Goal: Information Seeking & Learning: Learn about a topic

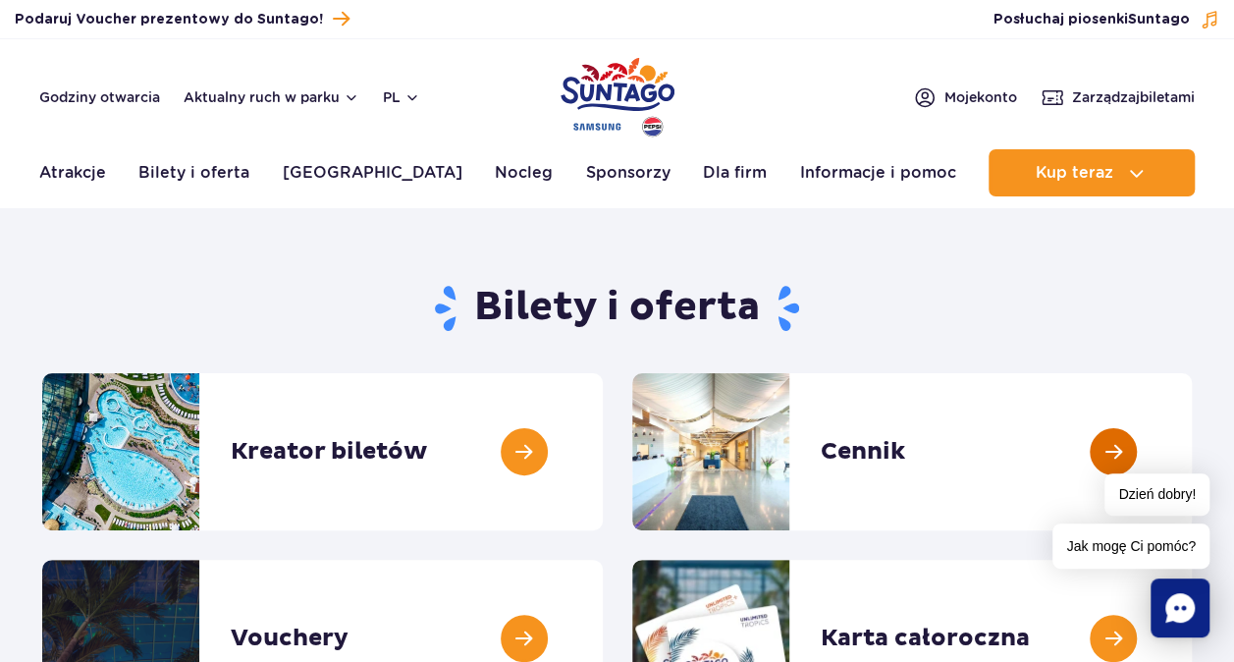
click at [1192, 457] on link at bounding box center [1192, 451] width 0 height 157
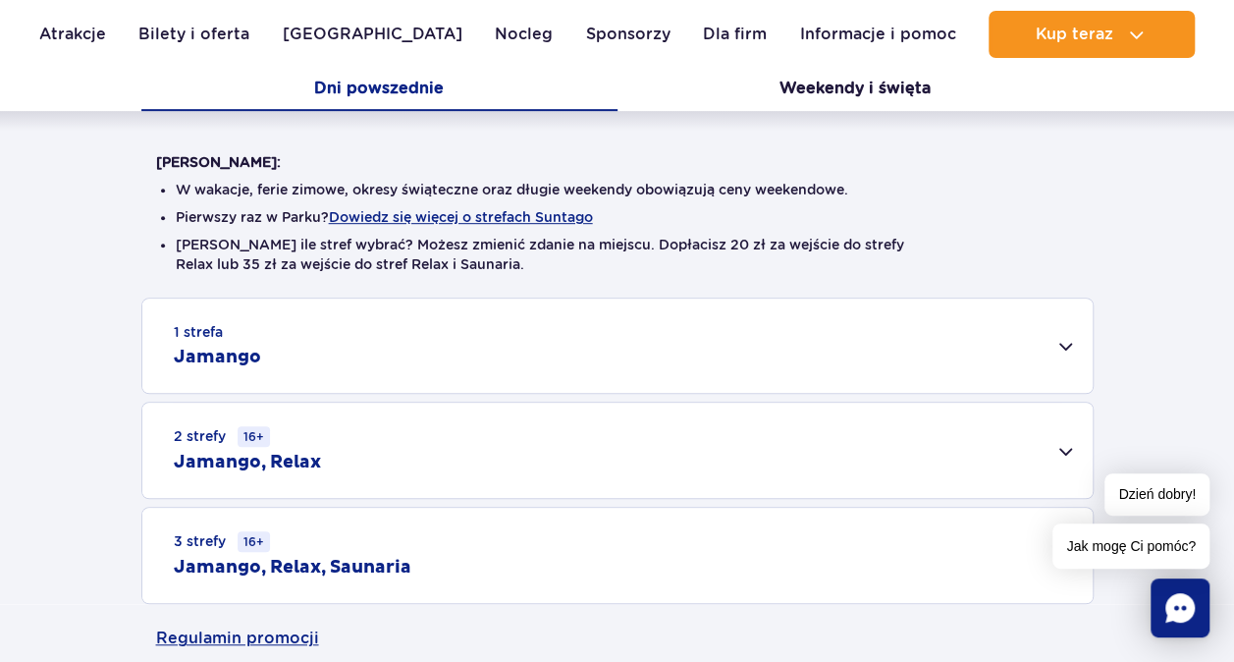
scroll to position [432, 0]
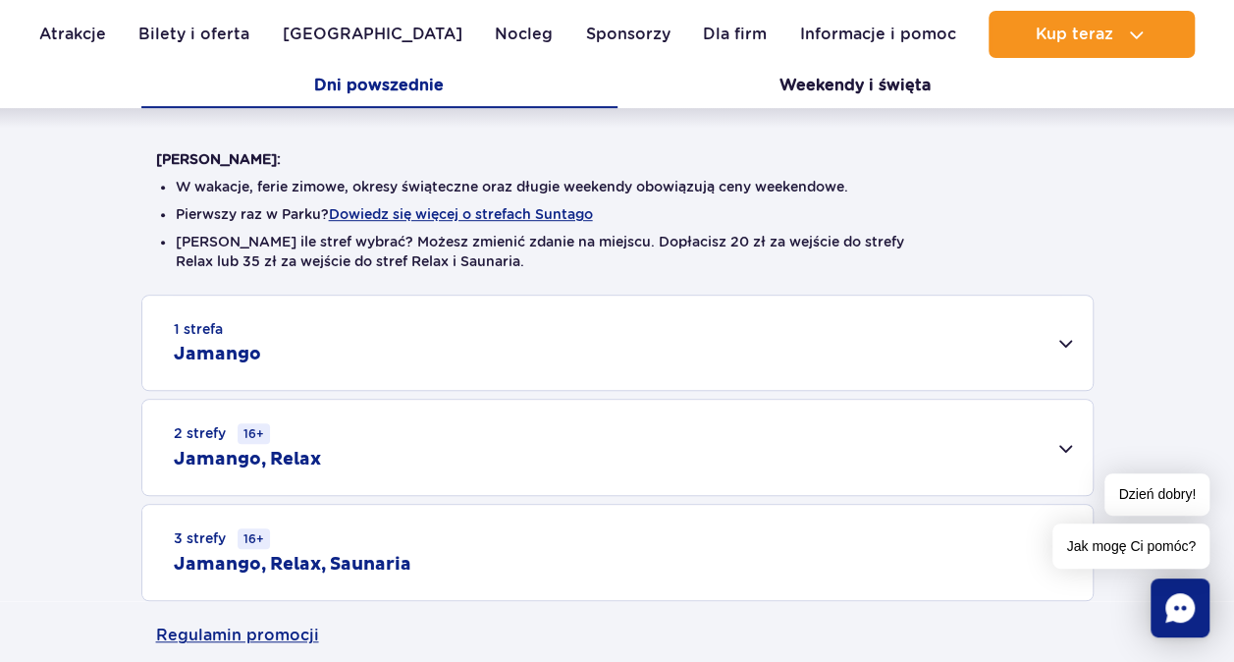
click at [835, 544] on div "3 strefy 16+ Jamango, Relax, Saunaria" at bounding box center [617, 552] width 950 height 95
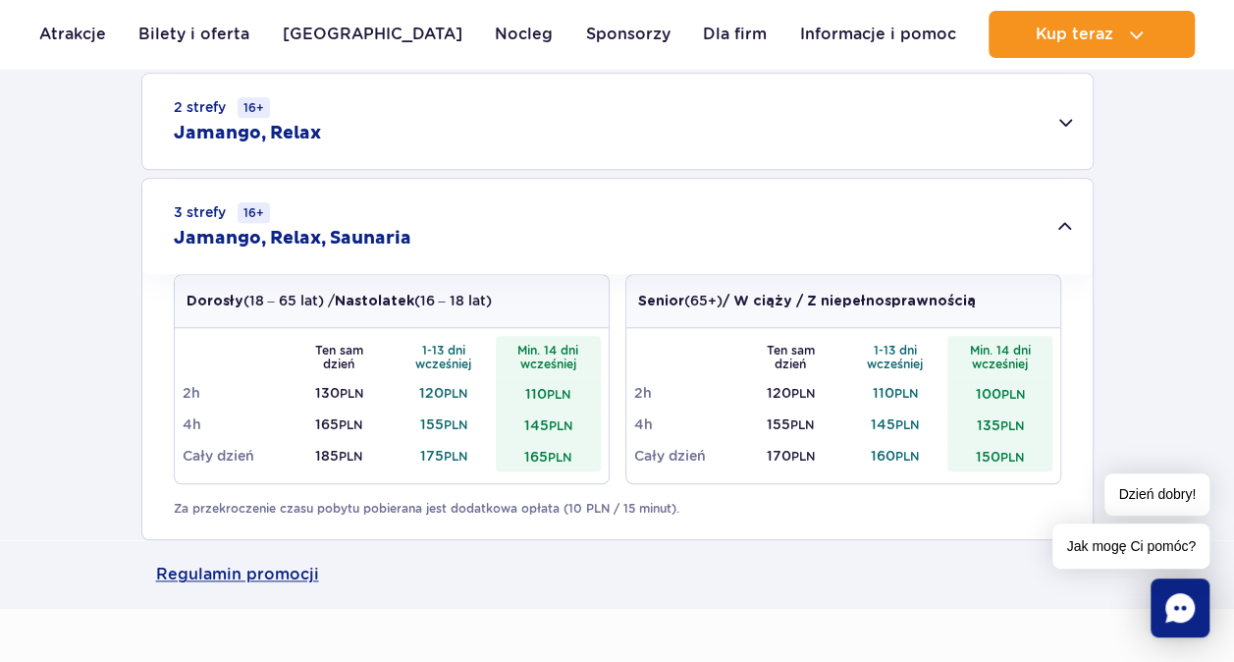
scroll to position [608, 0]
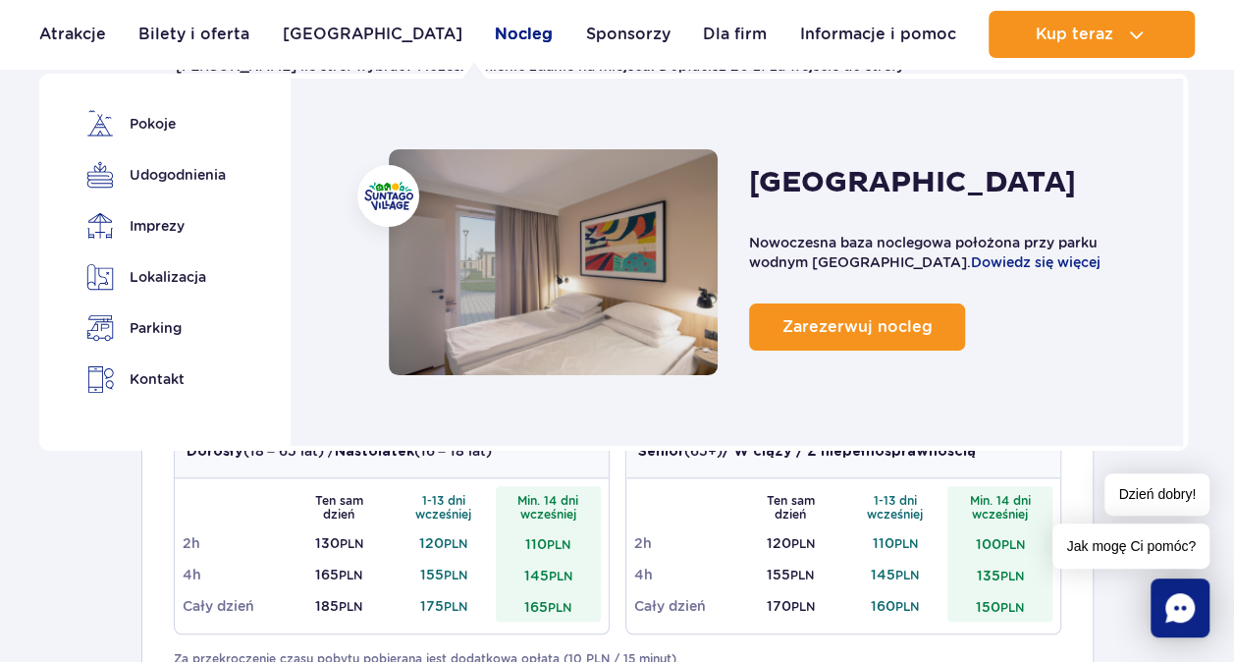
click at [495, 41] on link "Nocleg" at bounding box center [524, 34] width 58 height 47
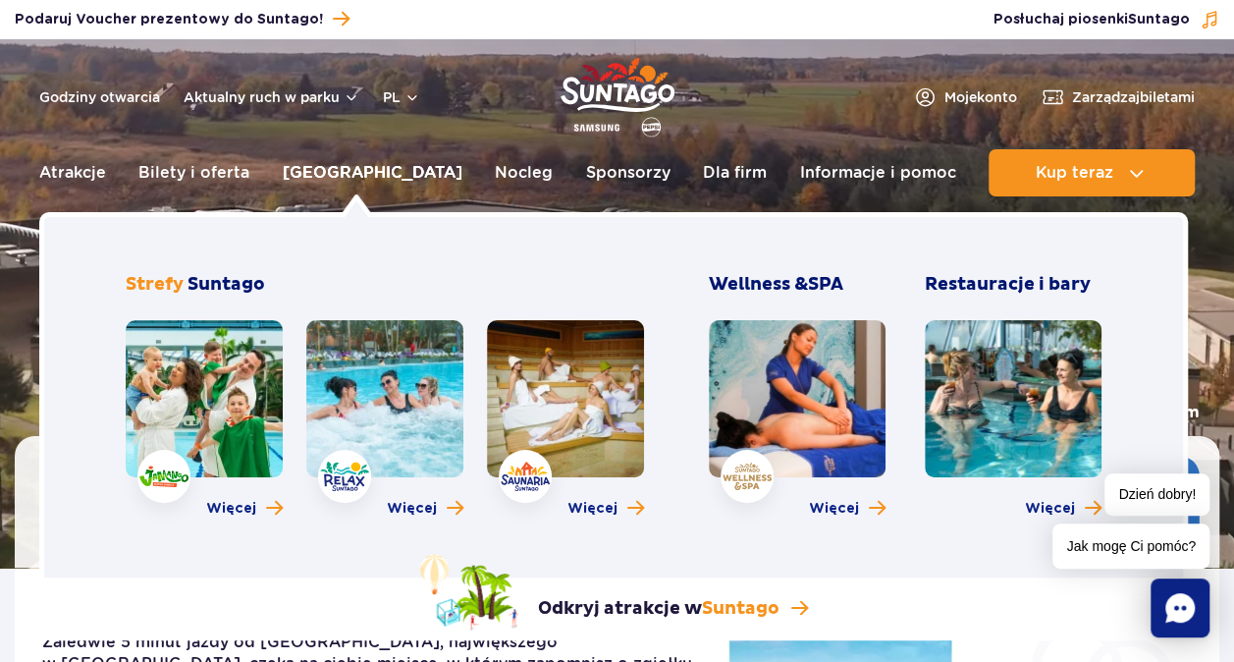
click at [341, 170] on link "[GEOGRAPHIC_DATA]" at bounding box center [373, 172] width 180 height 47
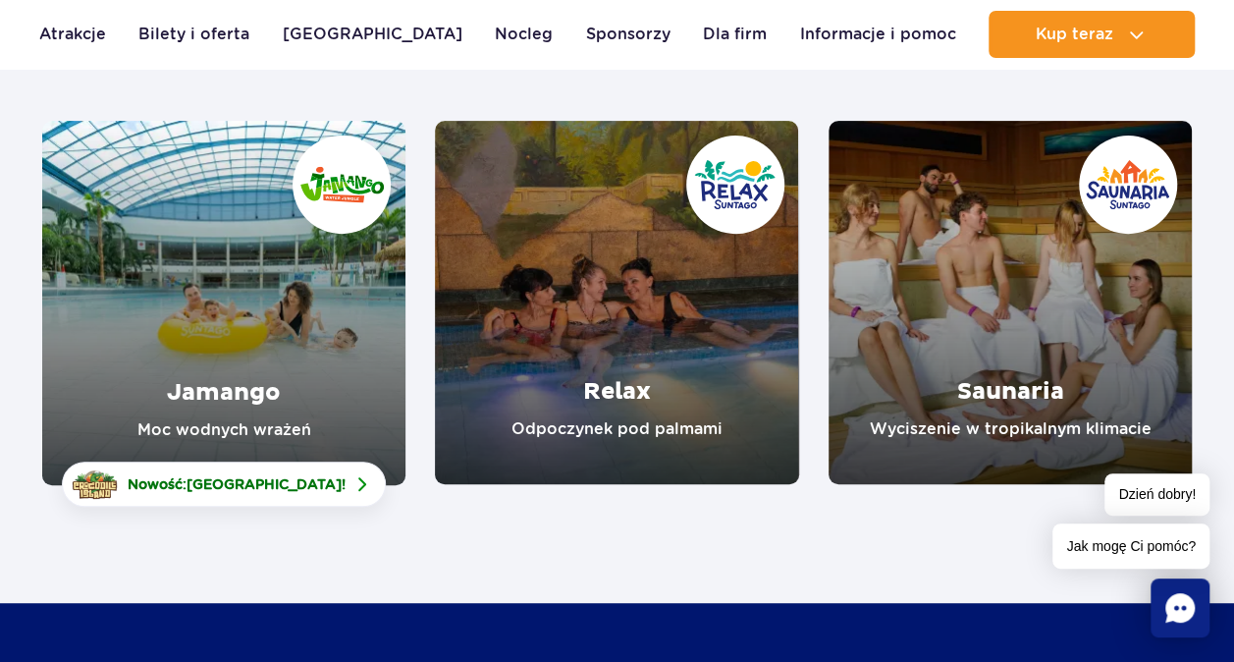
scroll to position [275, 0]
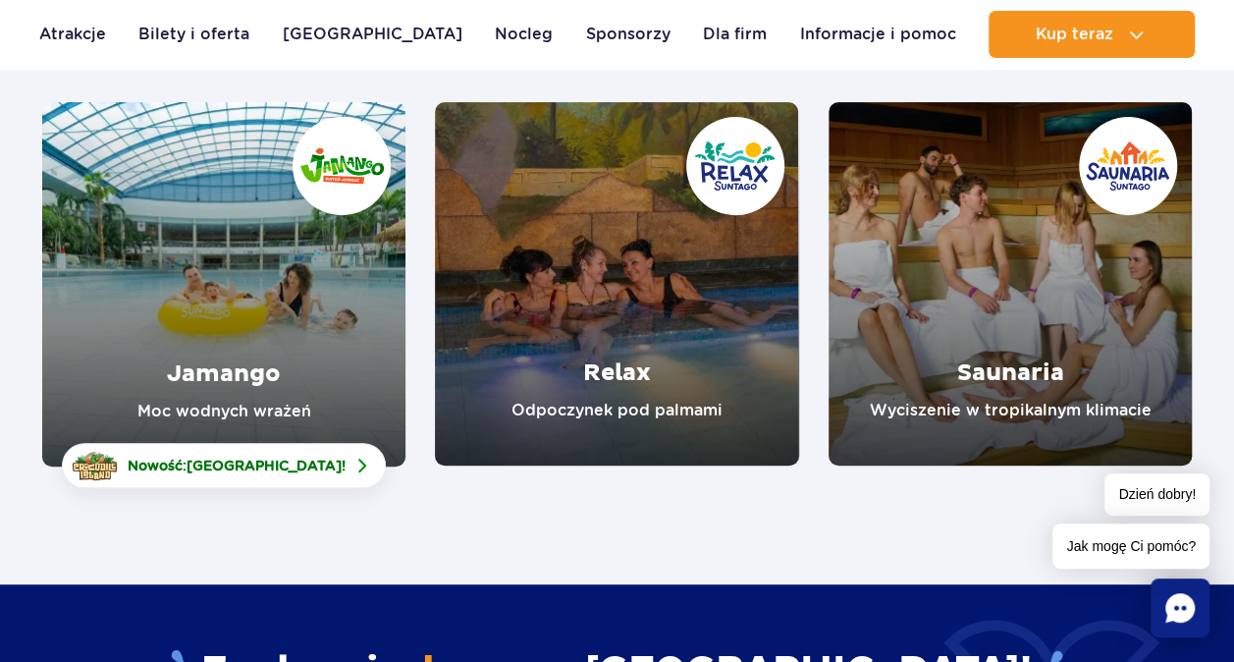
click at [284, 314] on link "Jamango" at bounding box center [223, 284] width 363 height 364
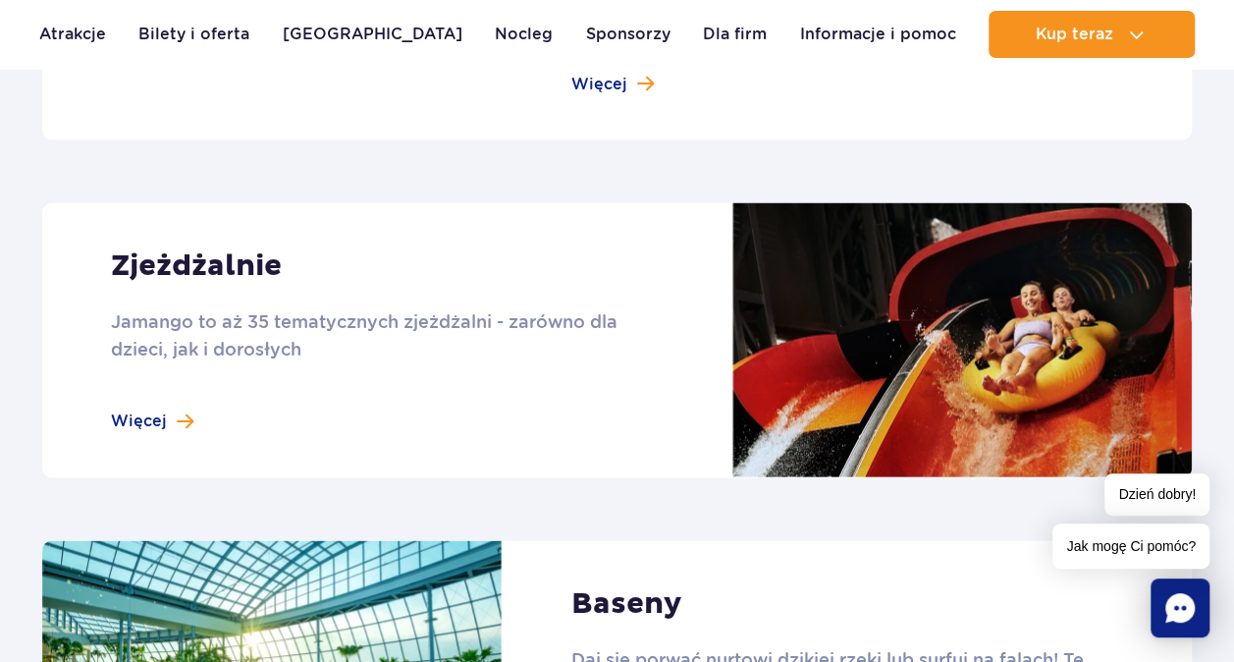
scroll to position [1610, 0]
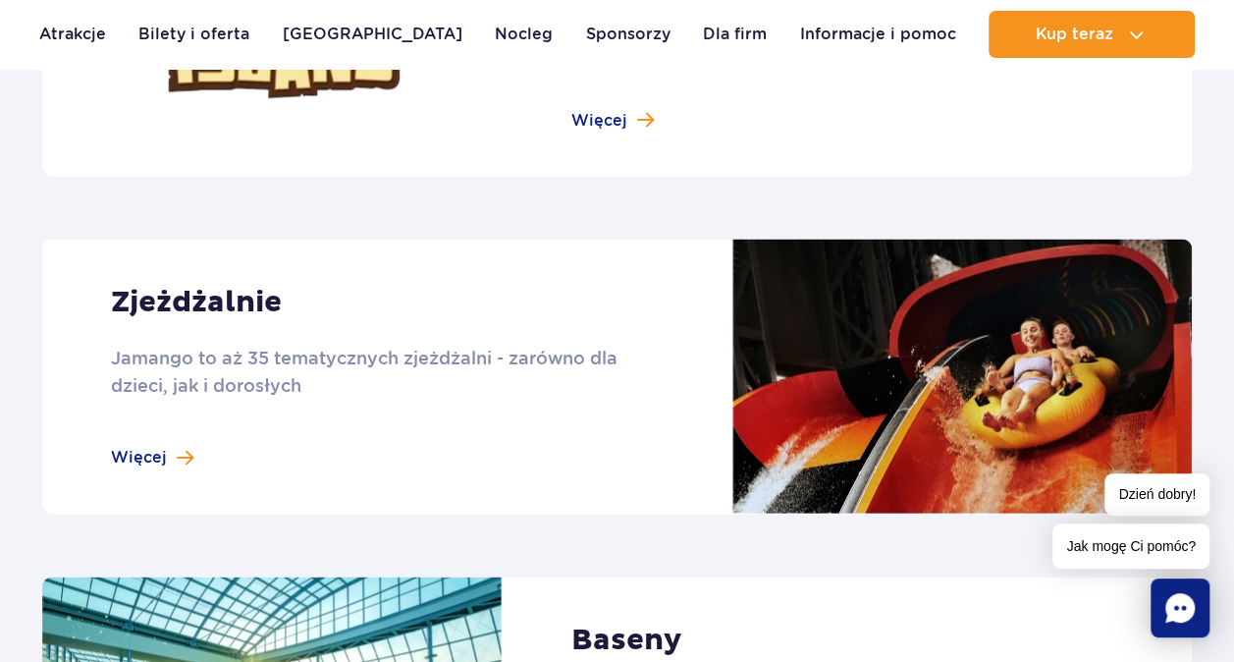
click at [370, 371] on link at bounding box center [617, 376] width 1150 height 275
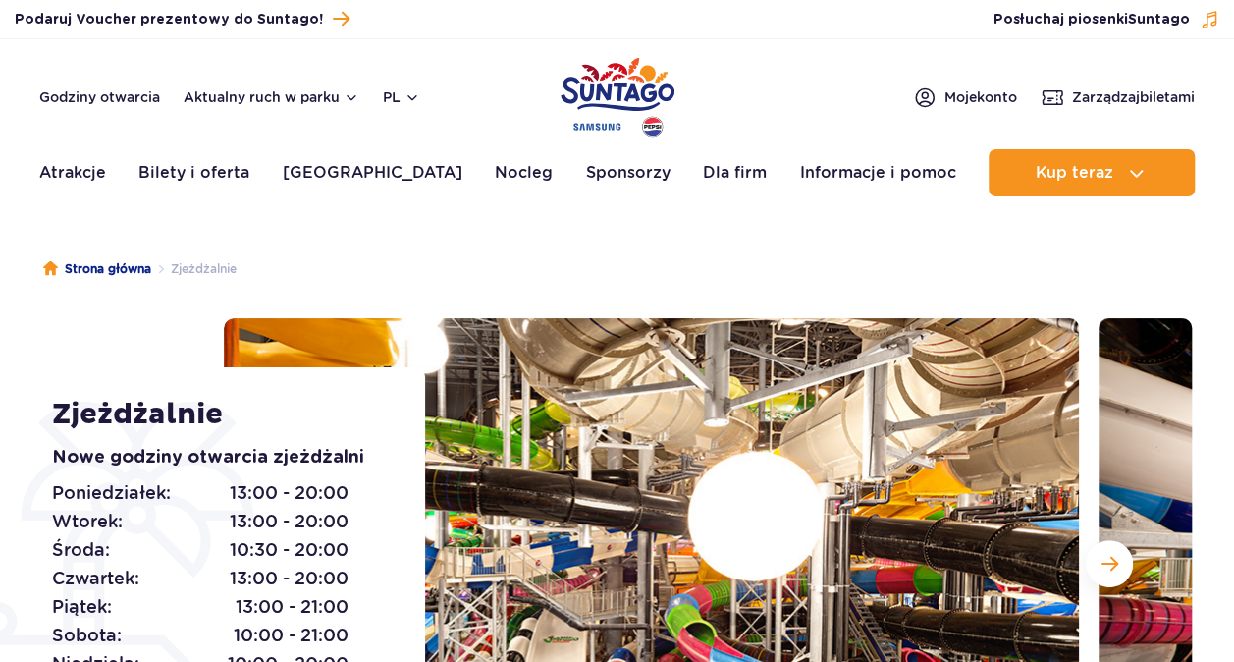
click at [995, 265] on ul "Strona główna Zjeżdżalnie" at bounding box center [617, 269] width 1149 height 98
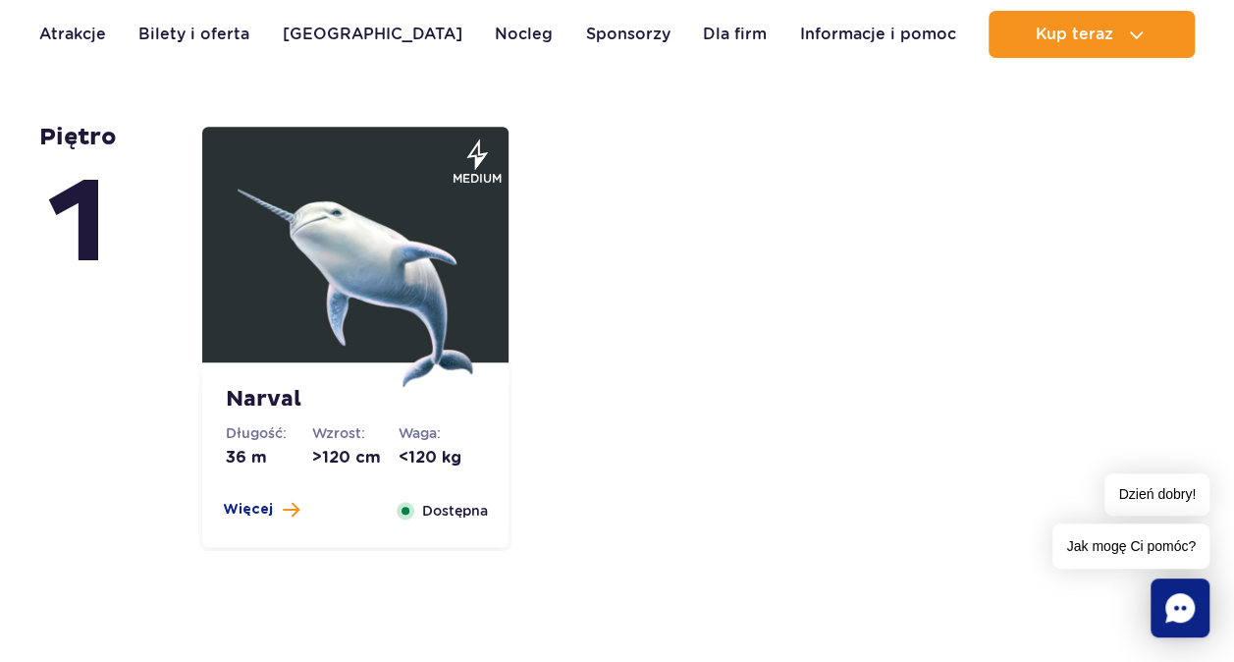
scroll to position [4359, 0]
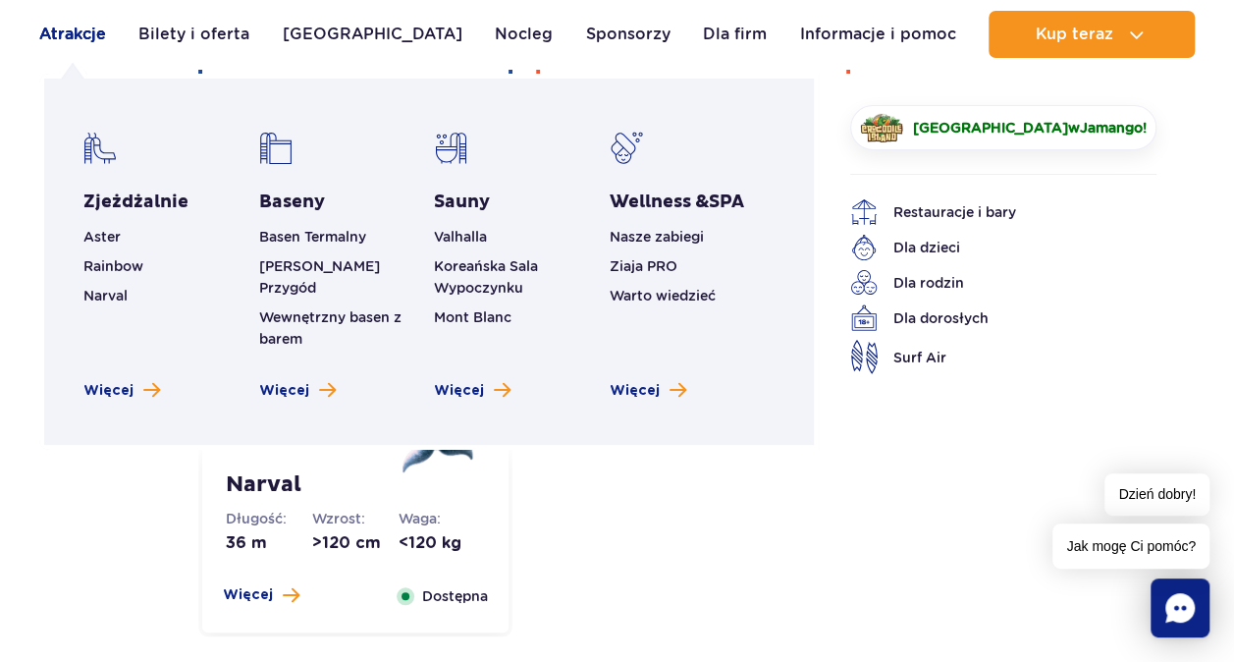
click at [90, 27] on link "Atrakcje" at bounding box center [72, 34] width 67 height 47
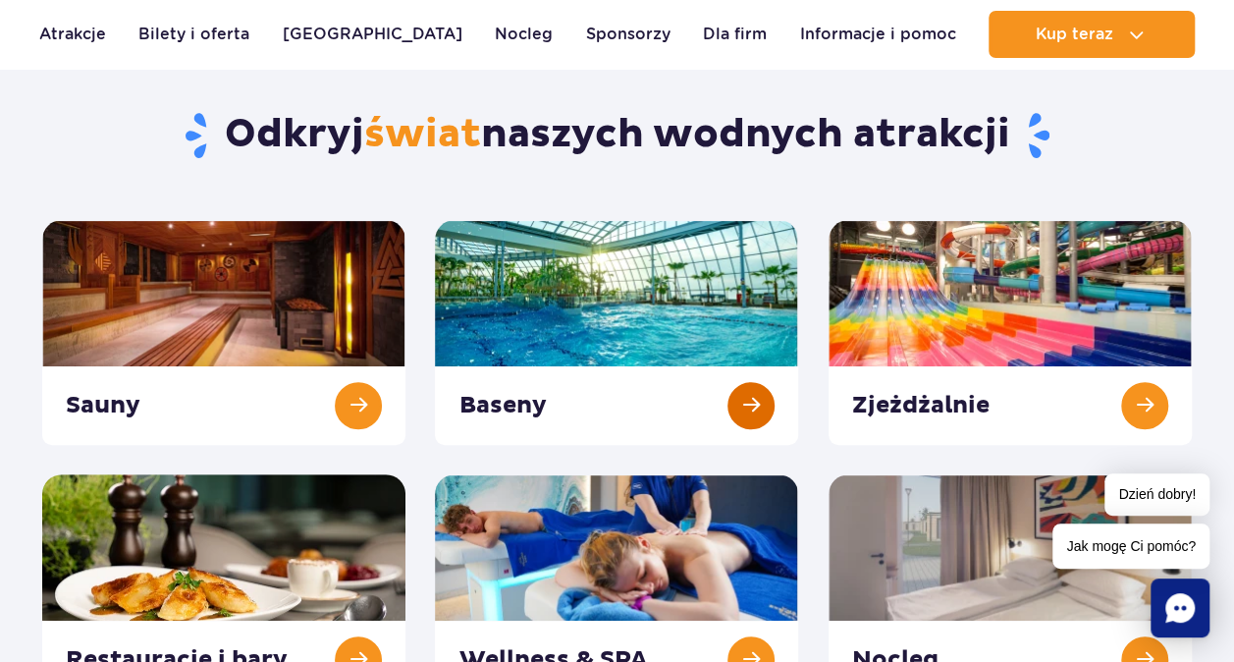
click at [577, 280] on link at bounding box center [616, 332] width 363 height 225
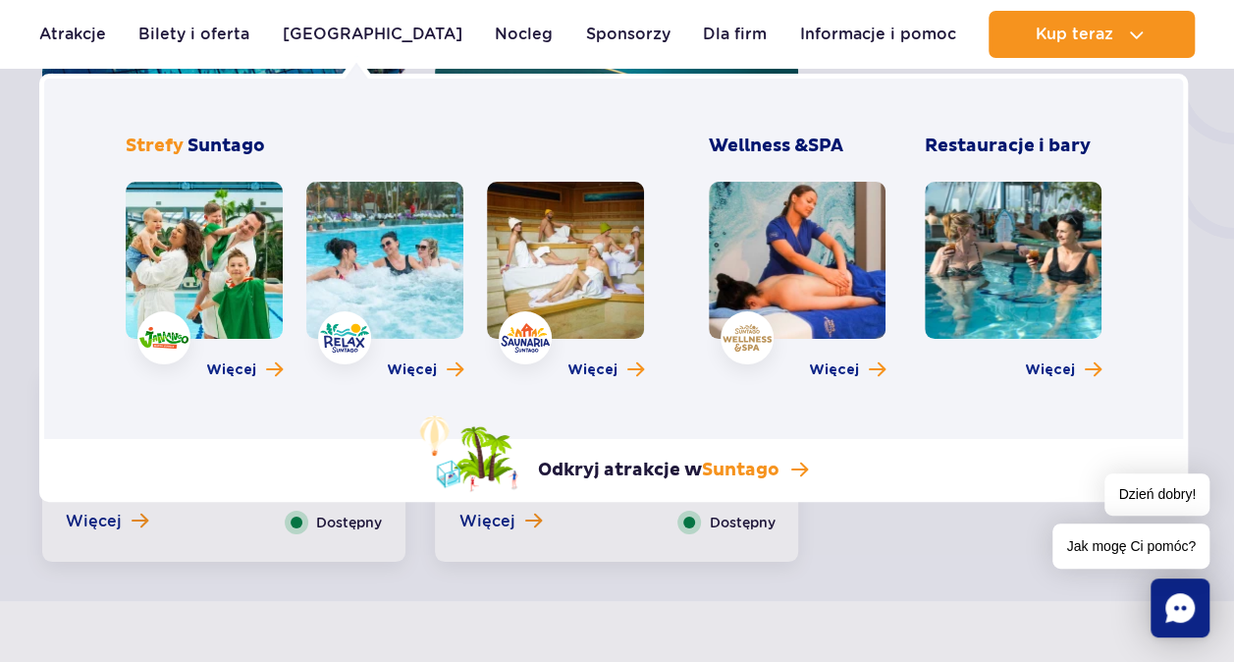
click at [807, 292] on link at bounding box center [797, 260] width 177 height 157
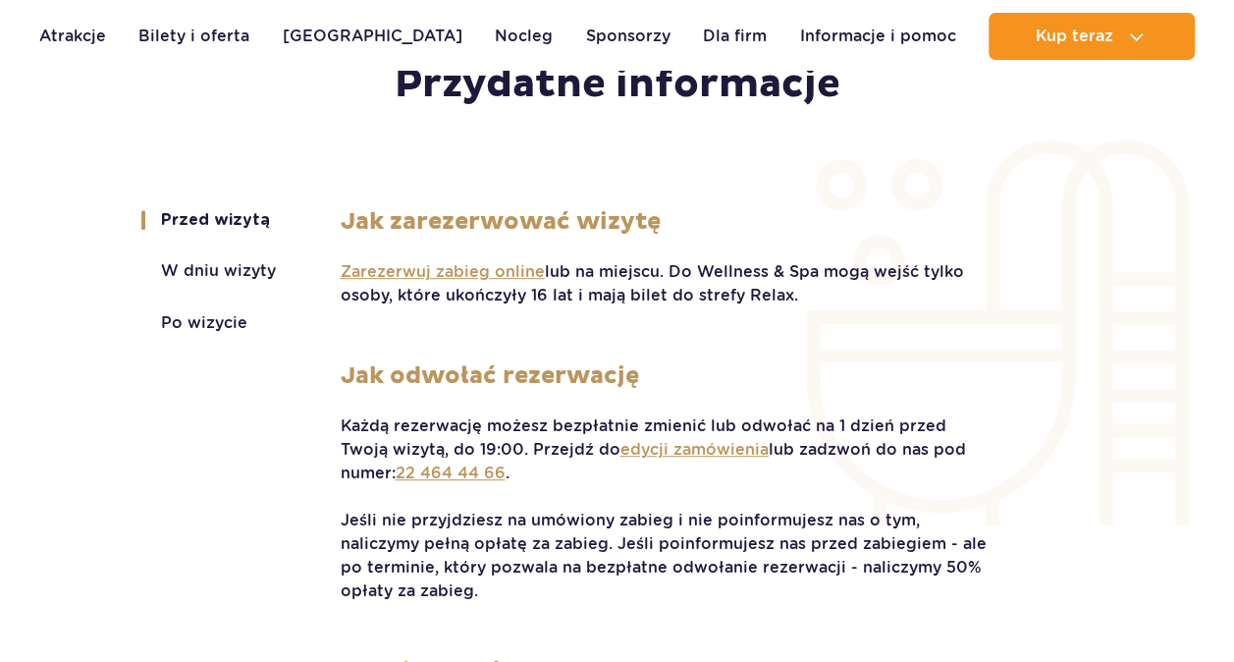
scroll to position [3809, 0]
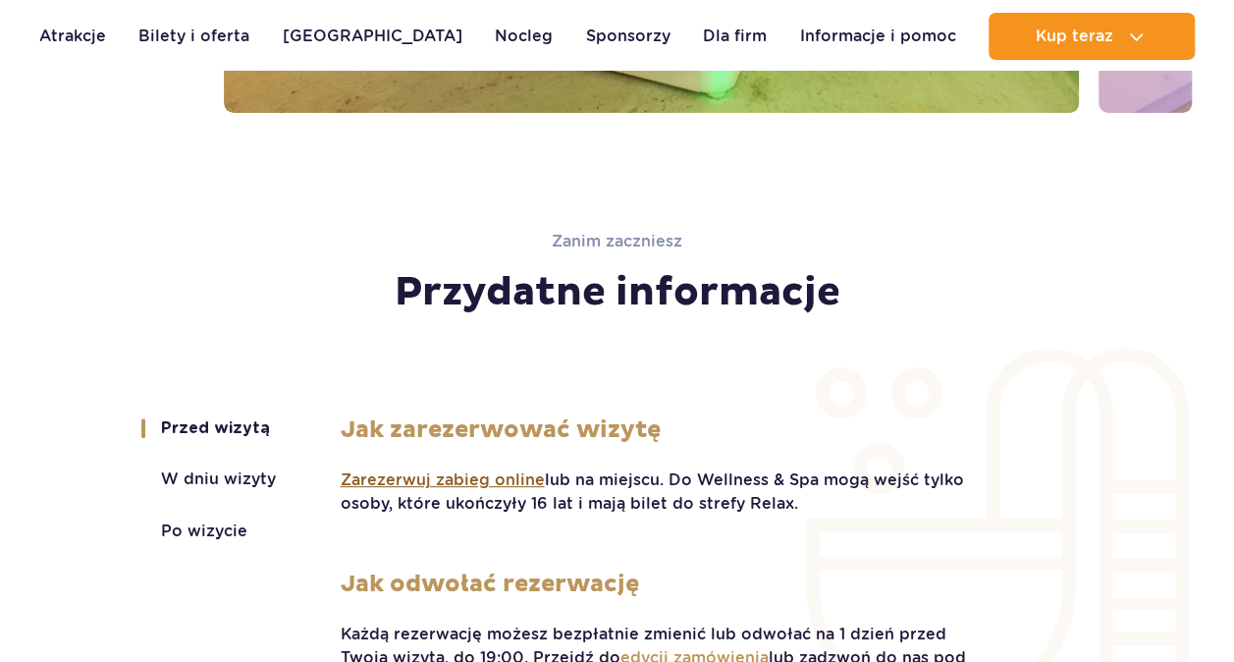
click at [441, 474] on span "Zarezerwuj zabieg online" at bounding box center [443, 480] width 204 height 22
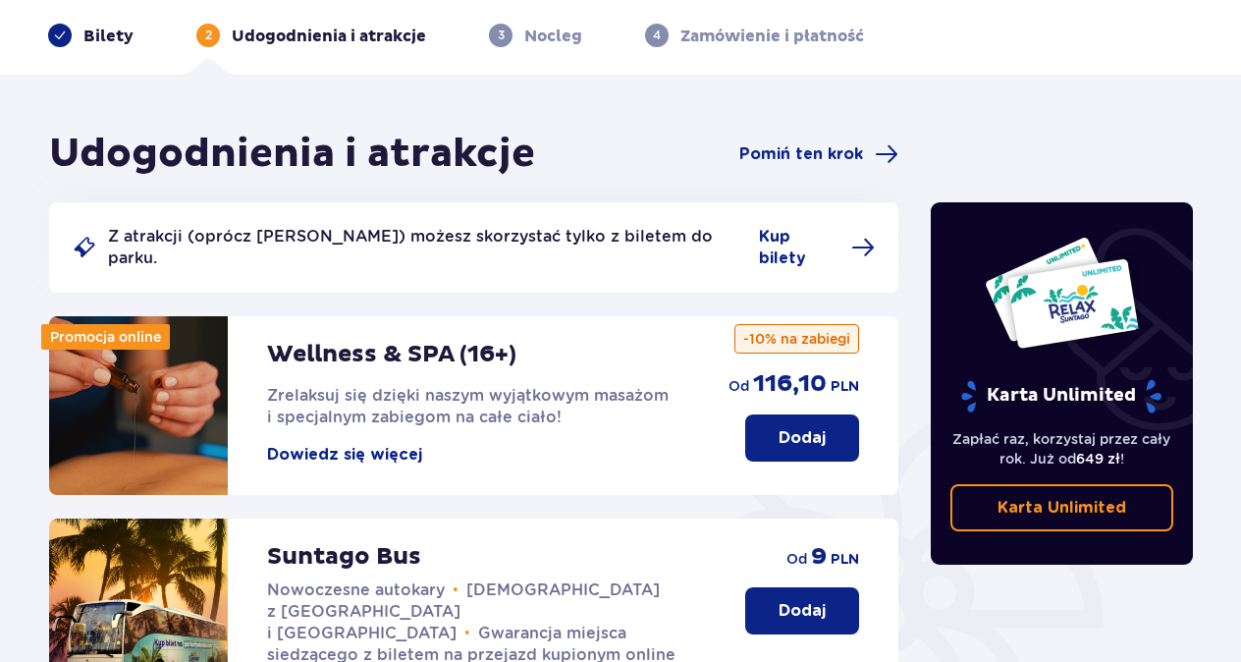
click at [349, 444] on button "Dowiedz się więcej" at bounding box center [344, 455] width 155 height 22
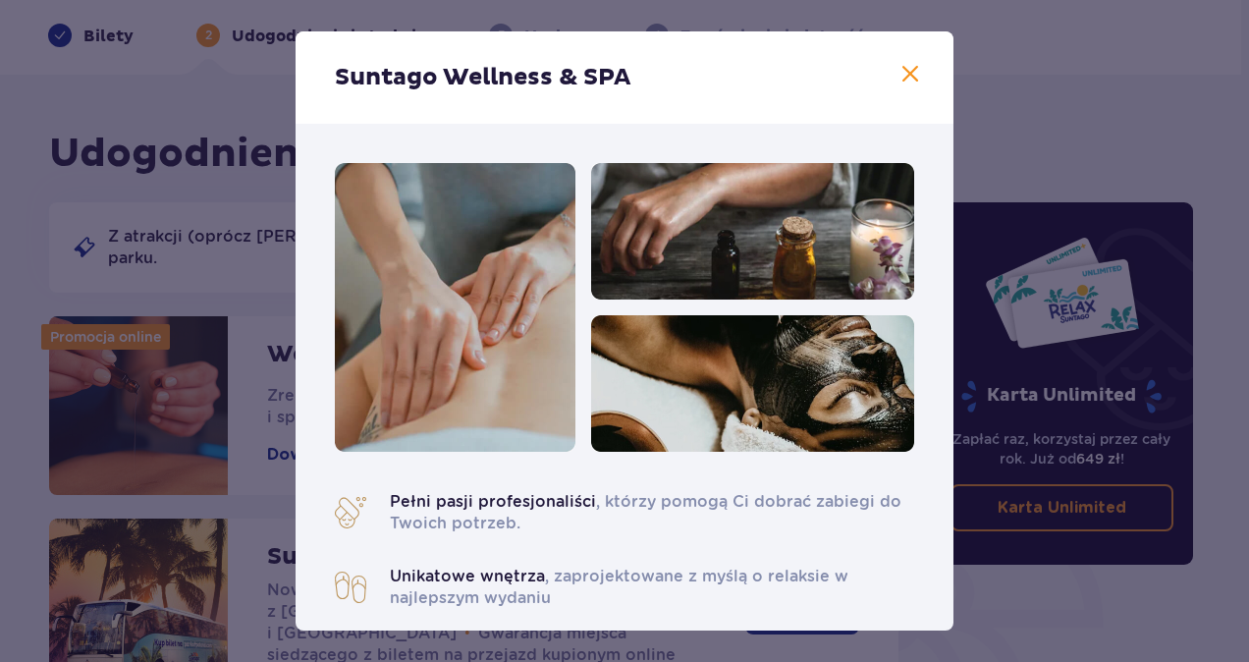
click at [899, 73] on span at bounding box center [910, 75] width 24 height 24
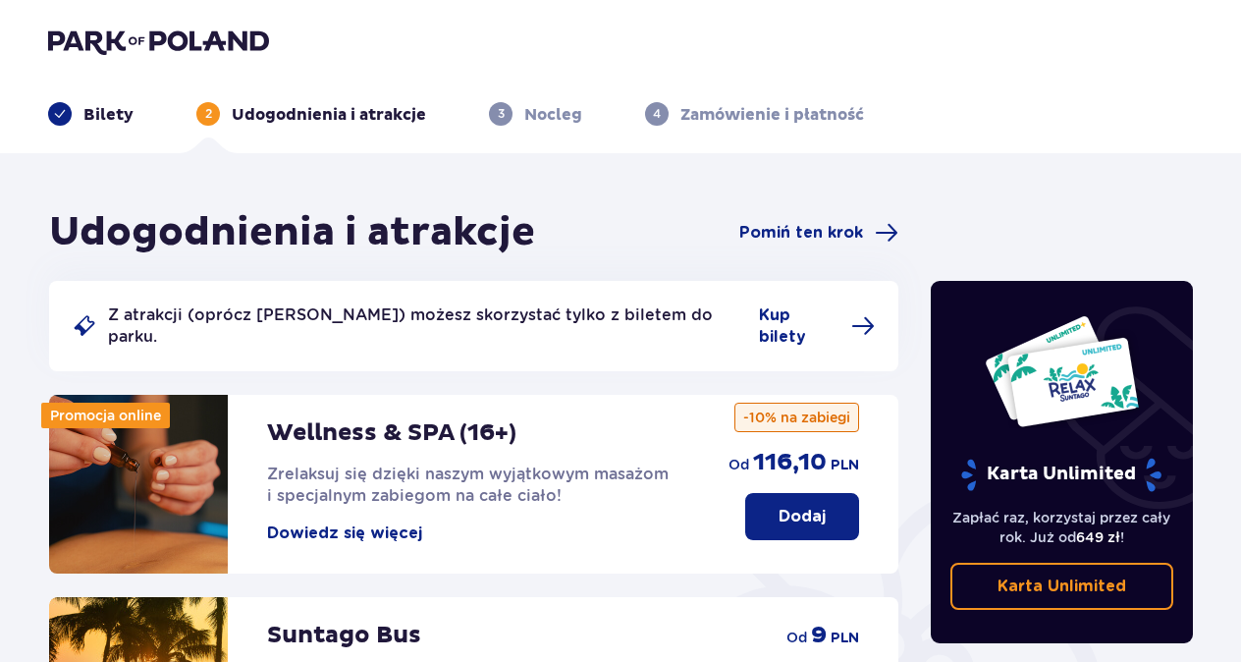
click at [185, 42] on img at bounding box center [158, 40] width 221 height 27
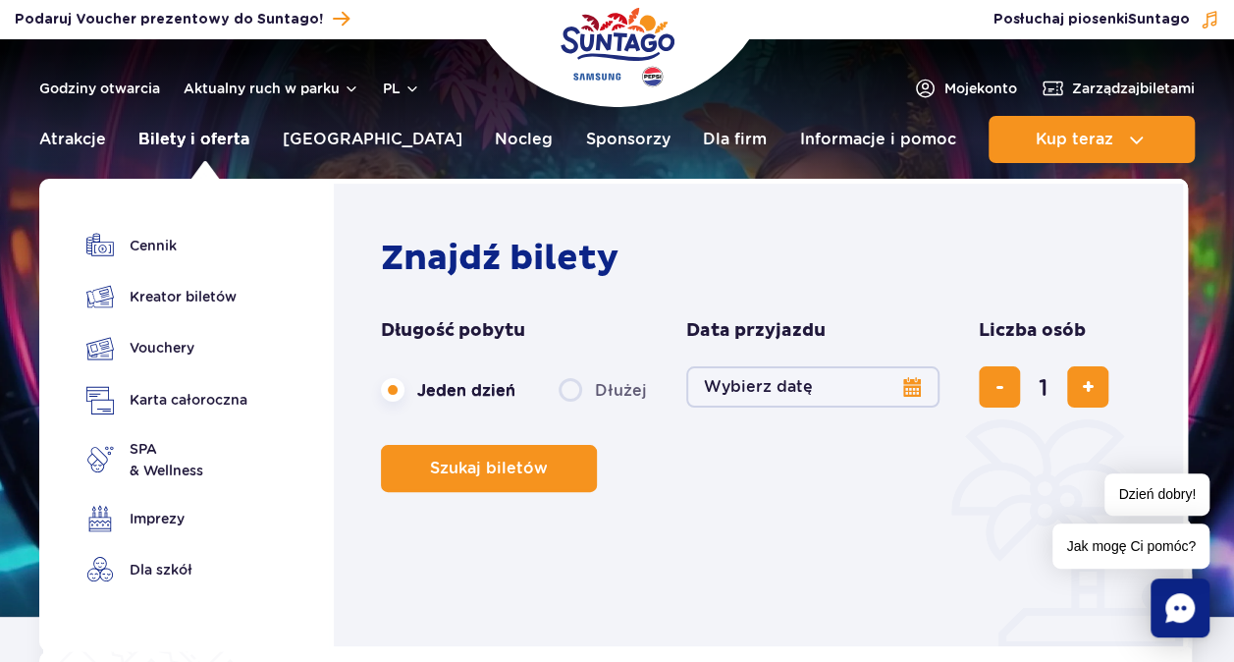
click at [210, 147] on link "Bilety i oferta" at bounding box center [193, 139] width 111 height 47
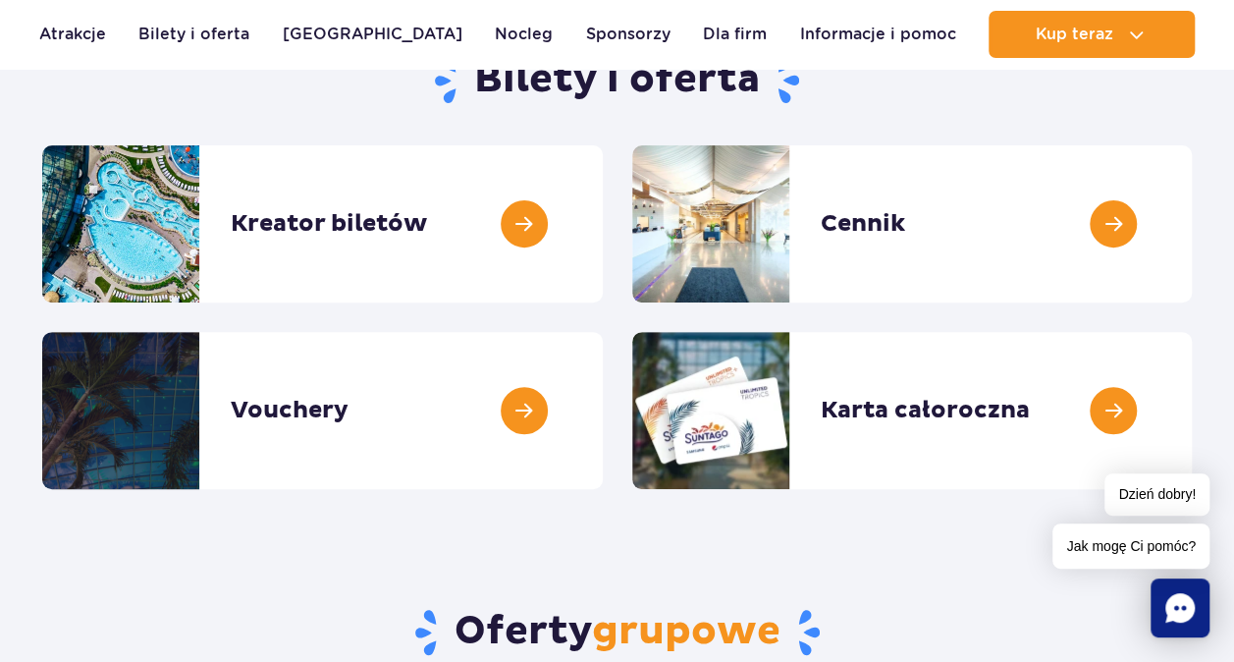
scroll to position [432, 0]
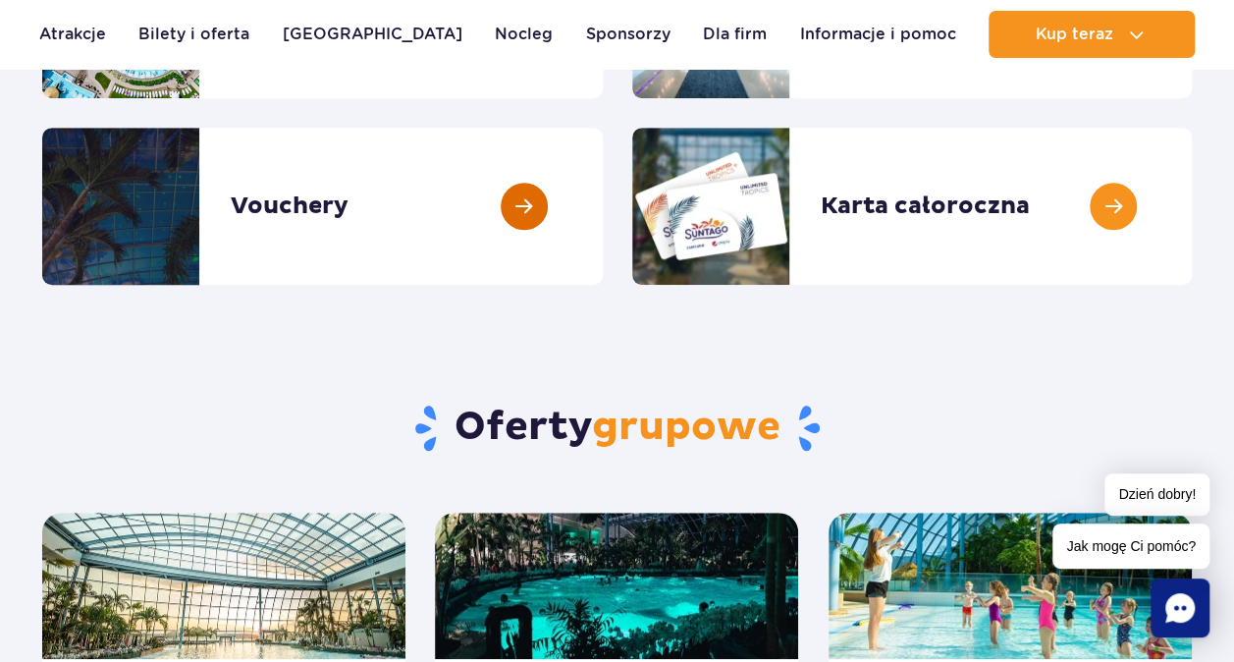
click at [603, 206] on link at bounding box center [603, 206] width 0 height 157
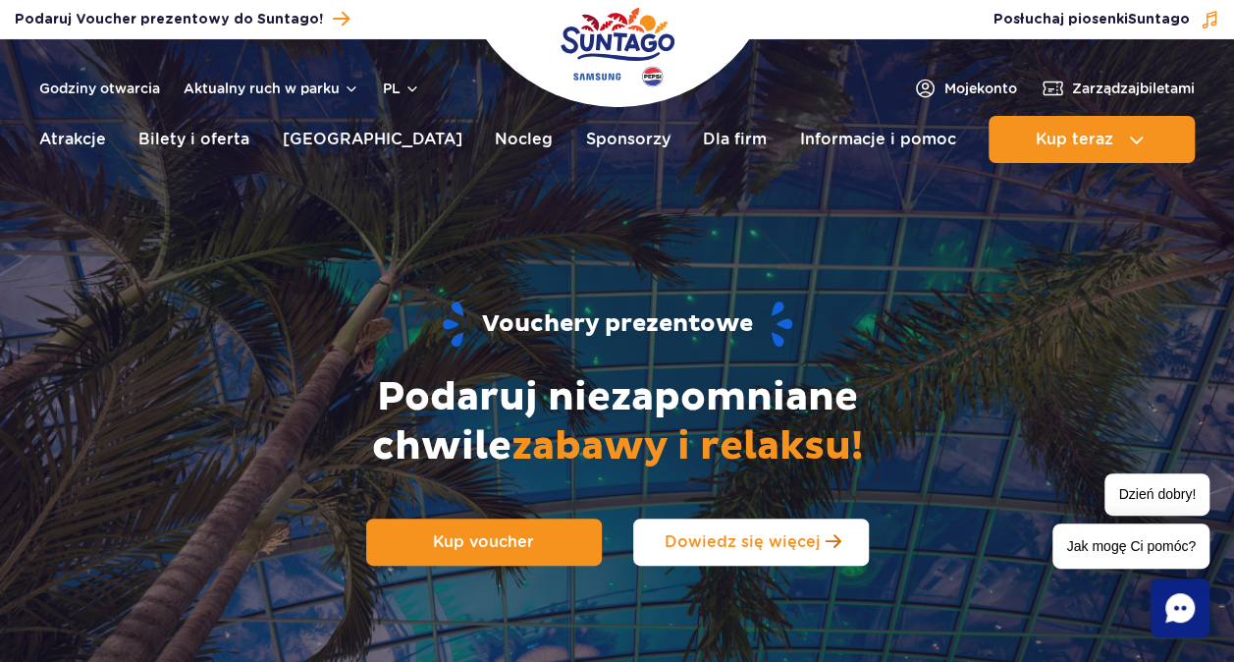
click at [694, 545] on span "Dowiedz się więcej" at bounding box center [743, 541] width 156 height 19
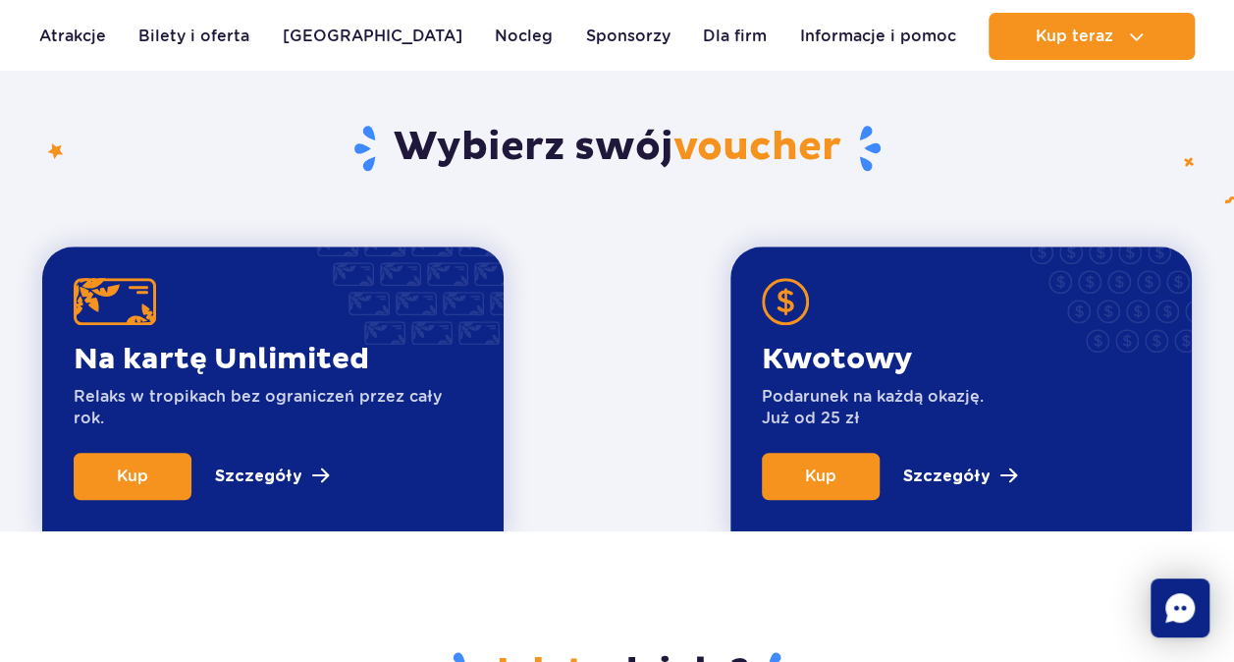
scroll to position [668, 0]
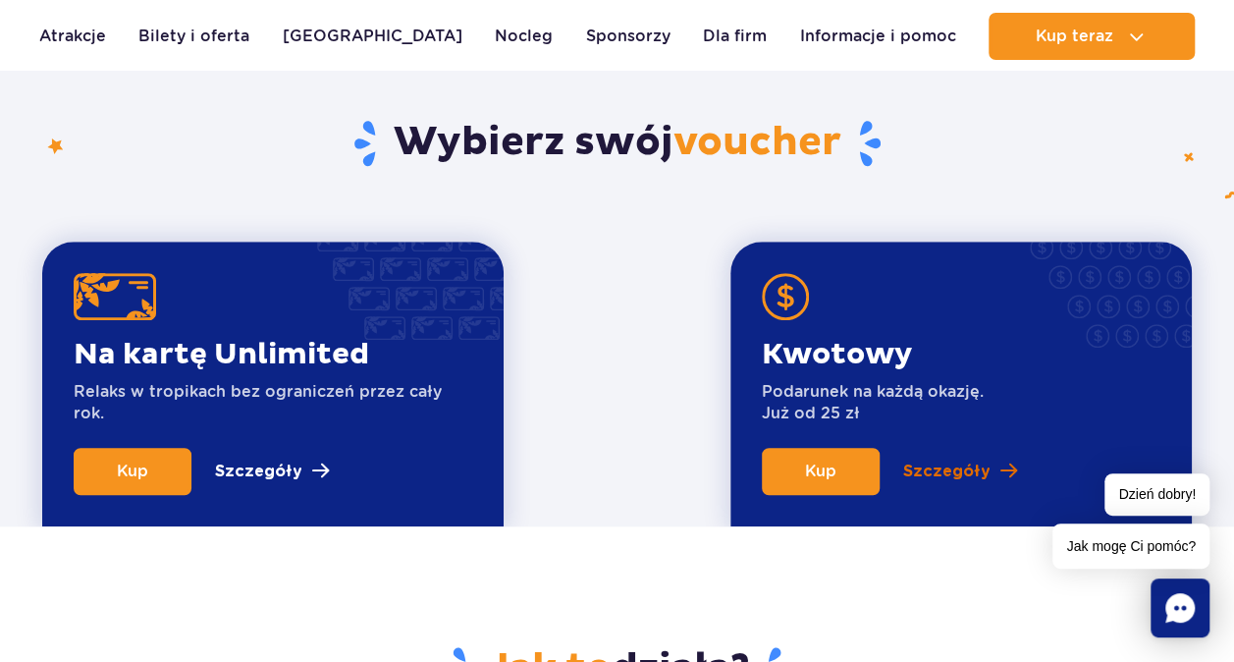
click at [933, 469] on p "Szczegóły" at bounding box center [946, 471] width 87 height 24
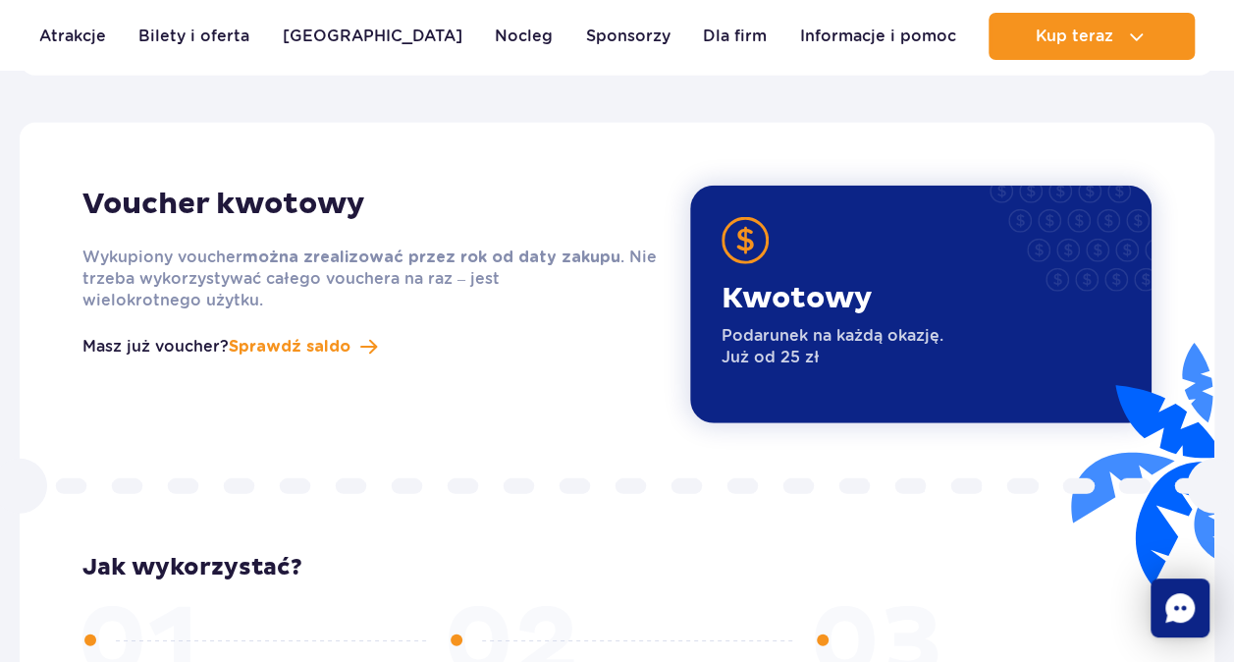
scroll to position [2488, 0]
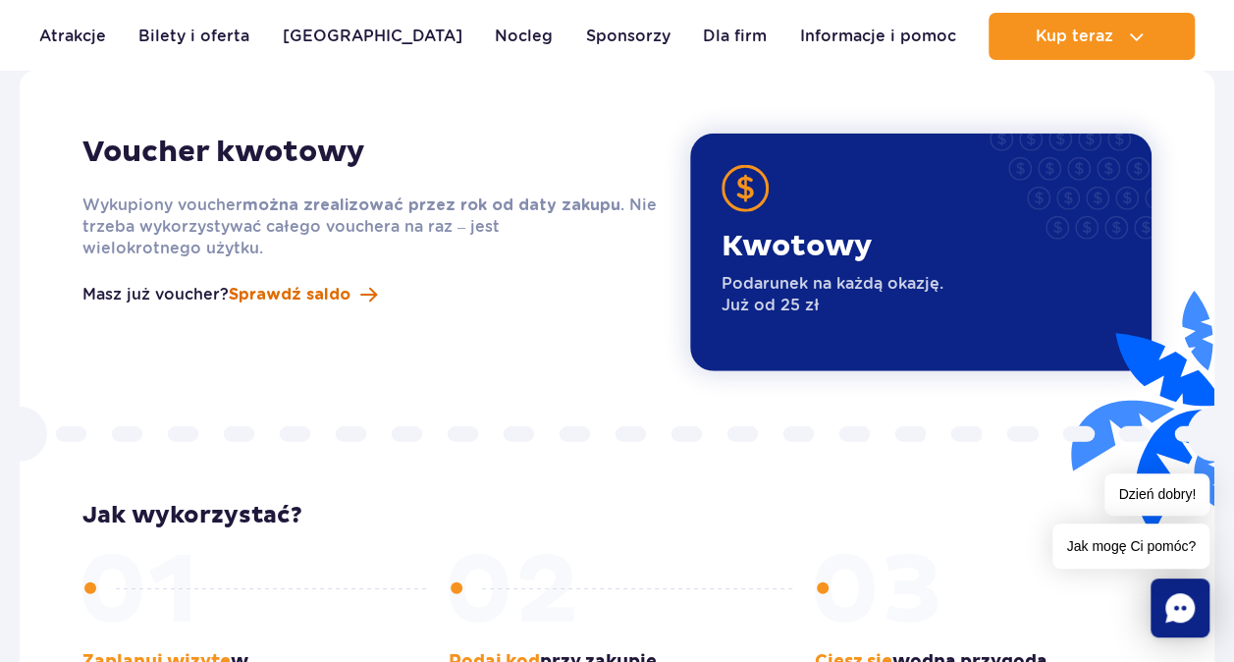
click at [275, 283] on span "Sprawdź saldo" at bounding box center [290, 295] width 122 height 24
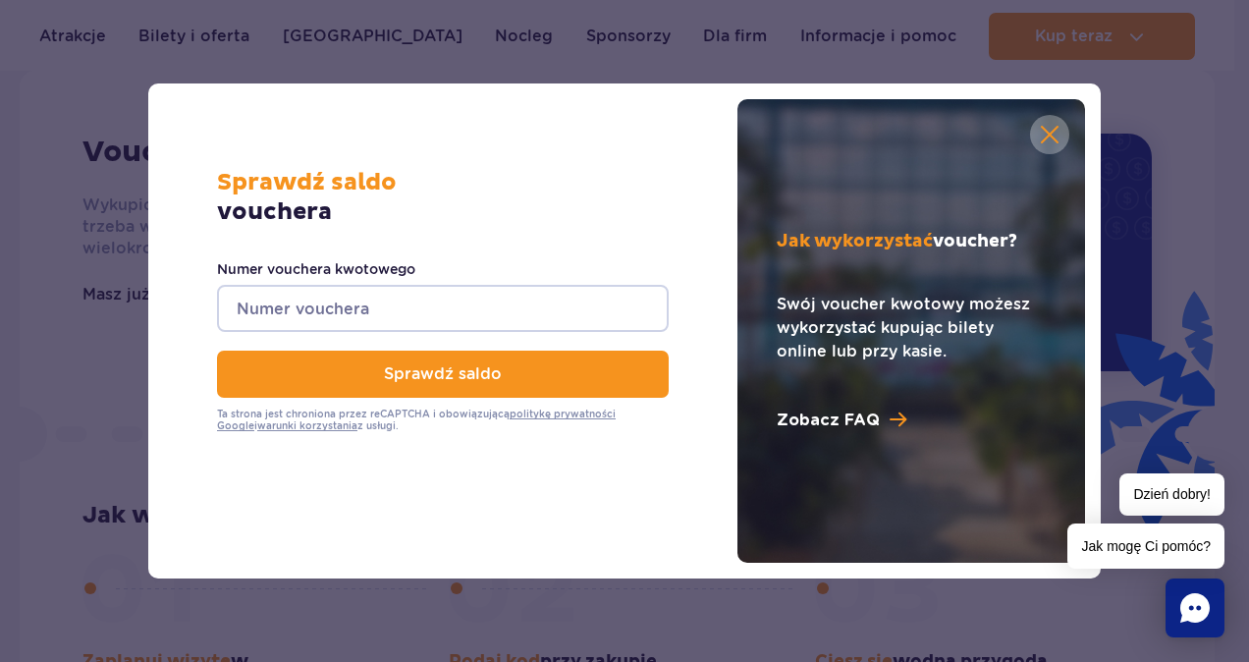
click at [1045, 141] on button "button" at bounding box center [1049, 134] width 39 height 39
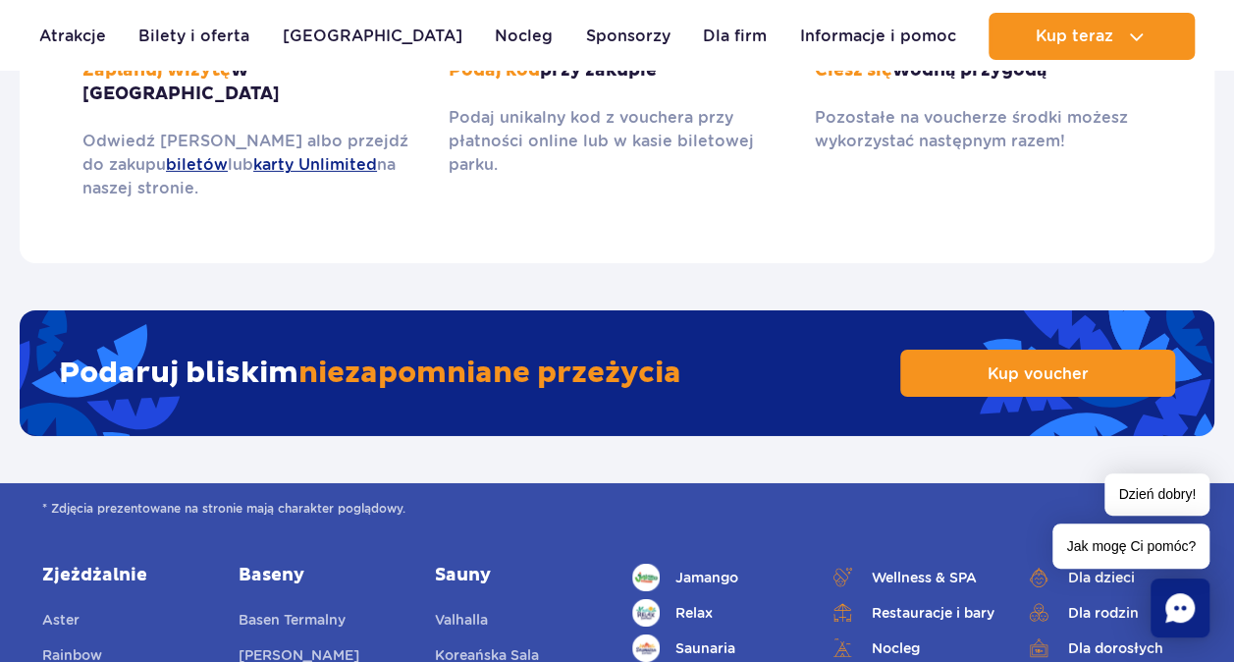
scroll to position [3195, 0]
